Goal: Check status: Check status

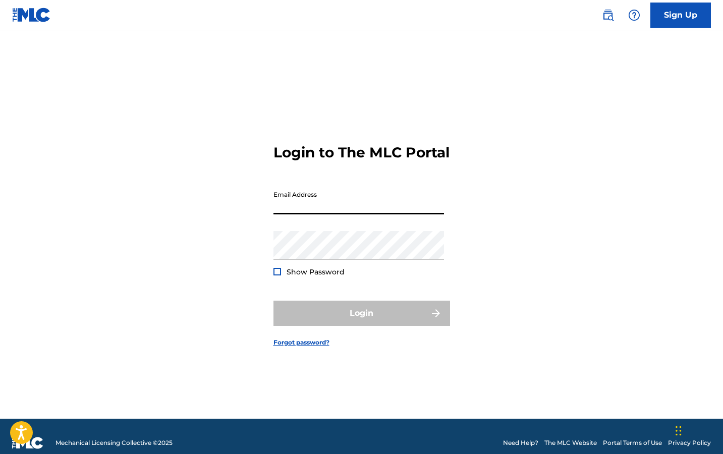
type input "[EMAIL_ADDRESS][DOMAIN_NAME]"
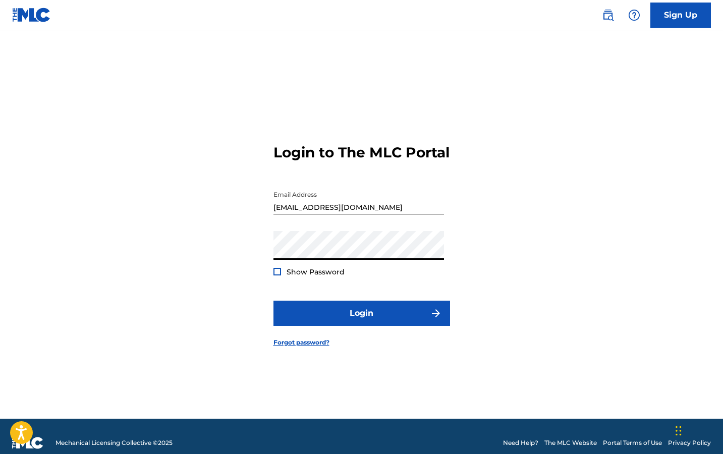
click at [361, 322] on button "Login" at bounding box center [361, 313] width 177 height 25
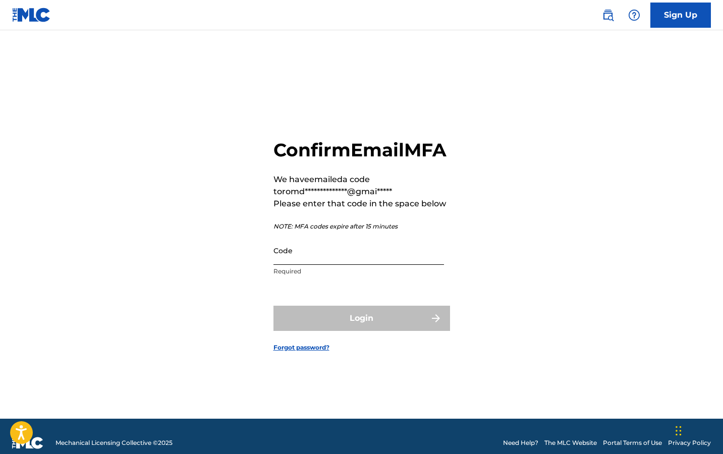
click at [326, 256] on input "Code" at bounding box center [358, 250] width 171 height 29
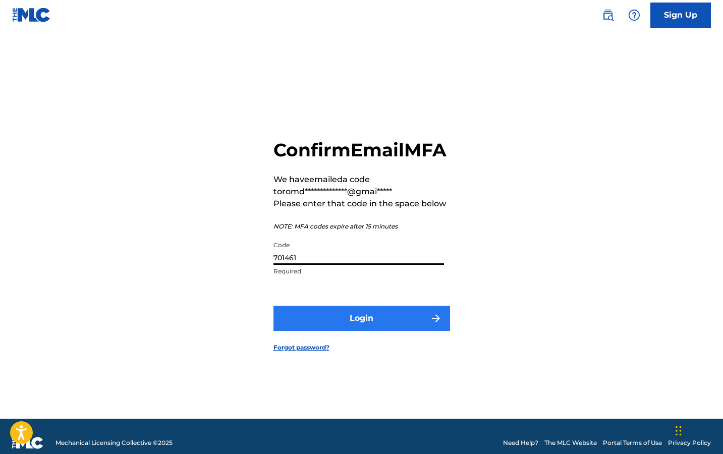
type input "701461"
click at [336, 331] on button "Login" at bounding box center [361, 318] width 177 height 25
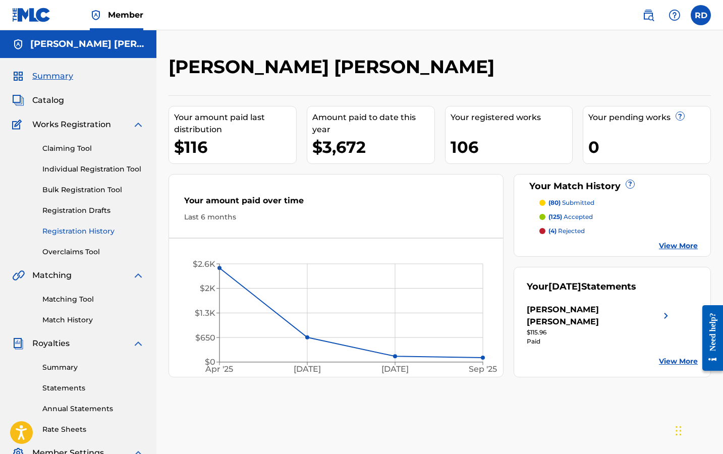
click at [79, 229] on link "Registration History" at bounding box center [93, 231] width 102 height 11
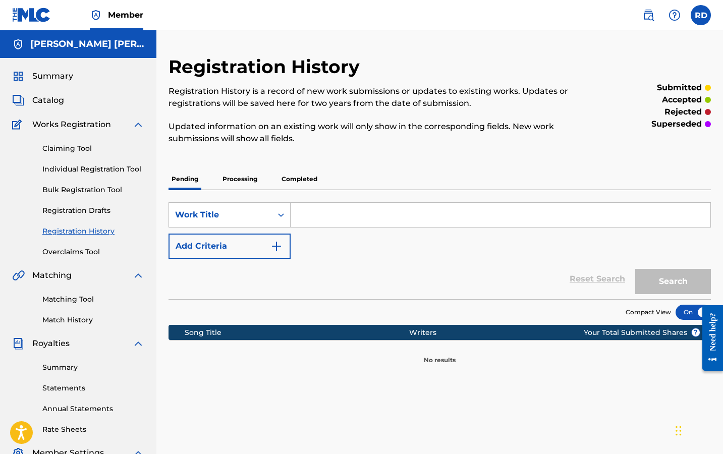
click at [235, 185] on p "Processing" at bounding box center [239, 178] width 41 height 21
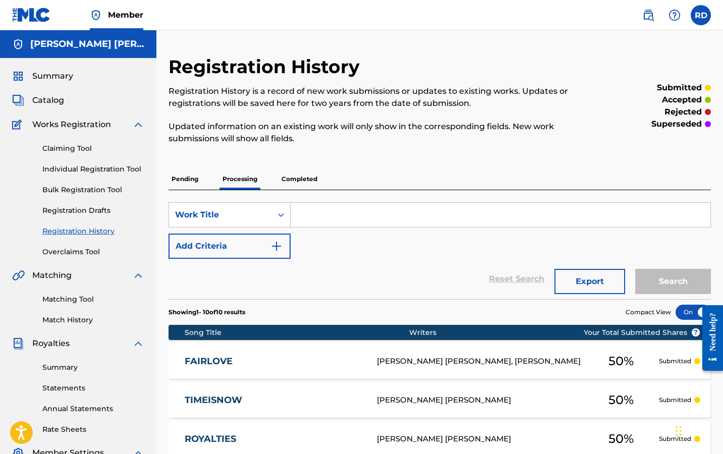
click at [288, 183] on p "Completed" at bounding box center [299, 178] width 42 height 21
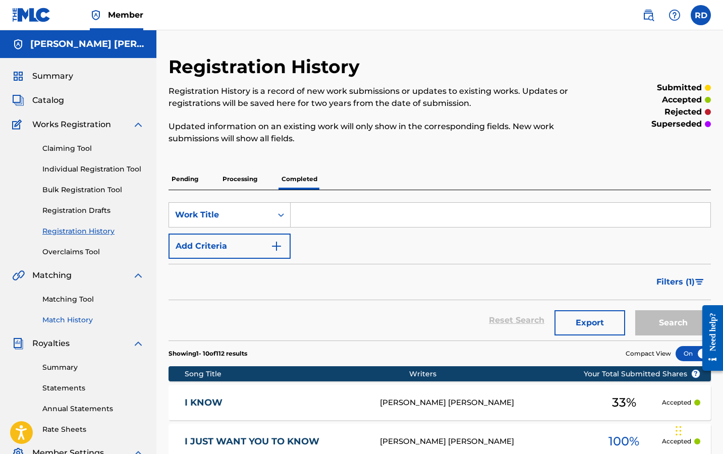
click at [77, 317] on link "Match History" at bounding box center [93, 320] width 102 height 11
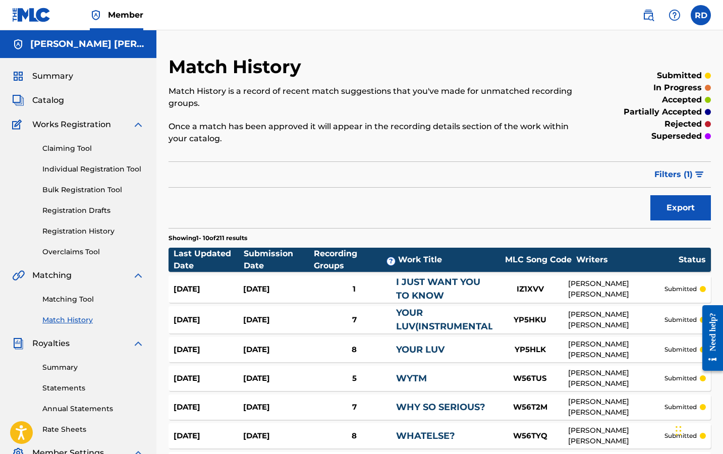
click at [71, 84] on div "Summary Catalog Works Registration Claiming Tool Individual Registration Tool B…" at bounding box center [78, 317] width 156 height 519
click at [71, 78] on span "Summary" at bounding box center [52, 76] width 41 height 12
